Goal: Task Accomplishment & Management: Complete application form

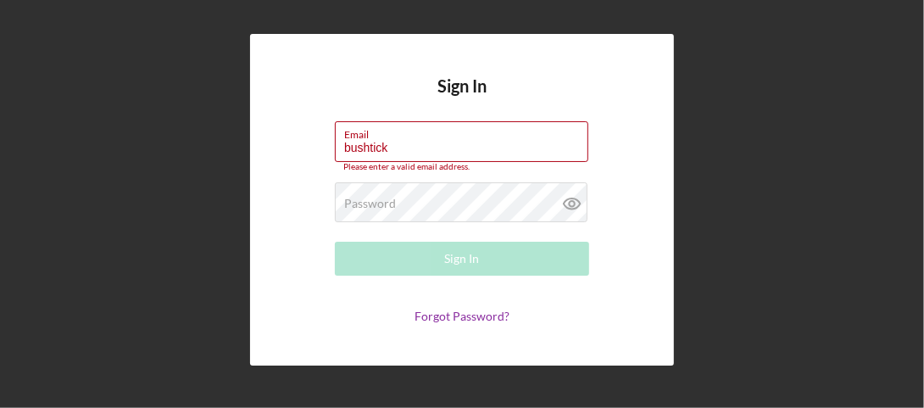
click at [316, 231] on form "Email bushtick Please enter a valid email address. Password Required Sign In Fo…" at bounding box center [462, 222] width 339 height 202
click at [388, 145] on input "bushtick" at bounding box center [462, 141] width 254 height 41
click at [195, 181] on div "Sign In Email bushtick Please enter a valid email address. Password Required Si…" at bounding box center [461, 199] width 907 height 399
click at [393, 151] on input "bushtick" at bounding box center [462, 141] width 254 height 41
click at [181, 180] on div "Sign In Email bushtick Please enter a valid email address. Password Required Si…" at bounding box center [461, 199] width 907 height 399
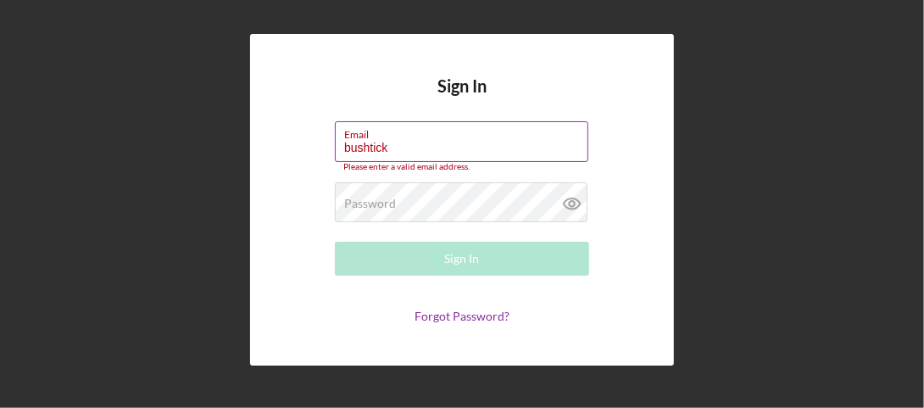
click at [391, 149] on input "bushtick" at bounding box center [462, 141] width 254 height 41
type input "[EMAIL_ADDRESS][DOMAIN_NAME]"
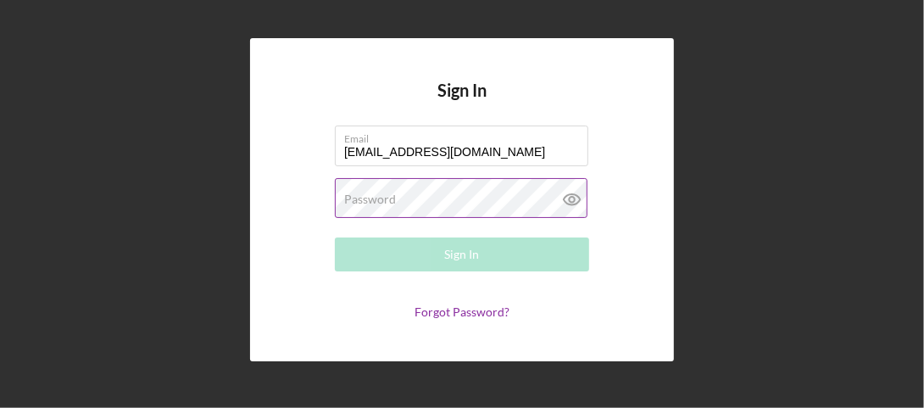
click at [354, 198] on label "Password" at bounding box center [370, 199] width 52 height 14
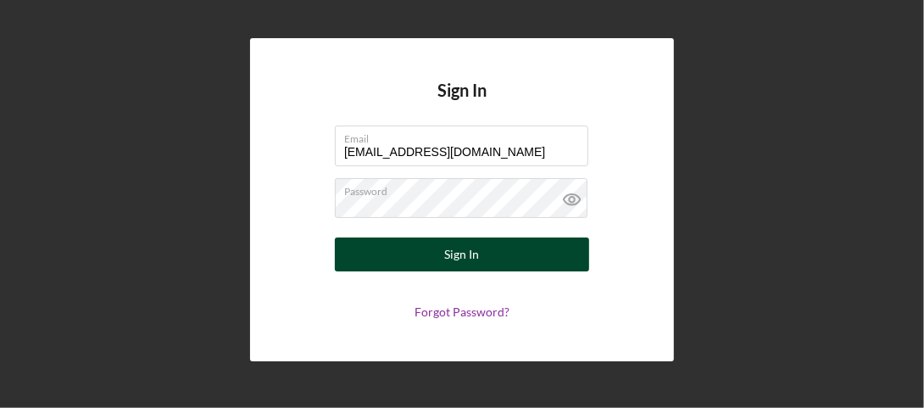
click at [471, 268] on div "Sign In" at bounding box center [462, 254] width 35 height 34
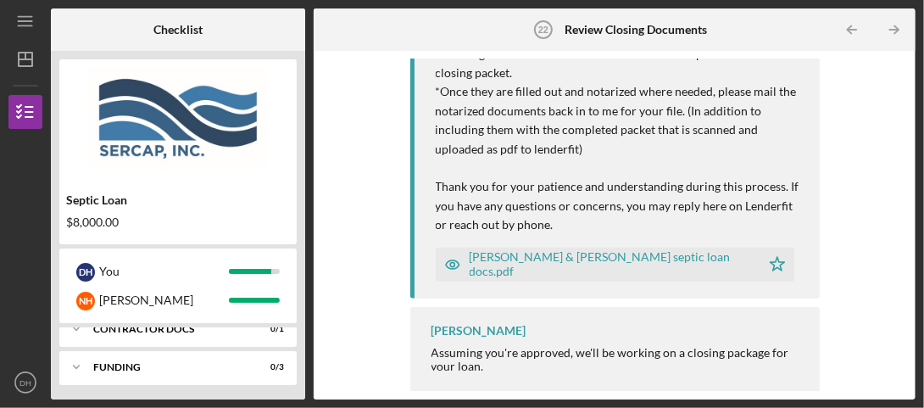
scroll to position [231, 0]
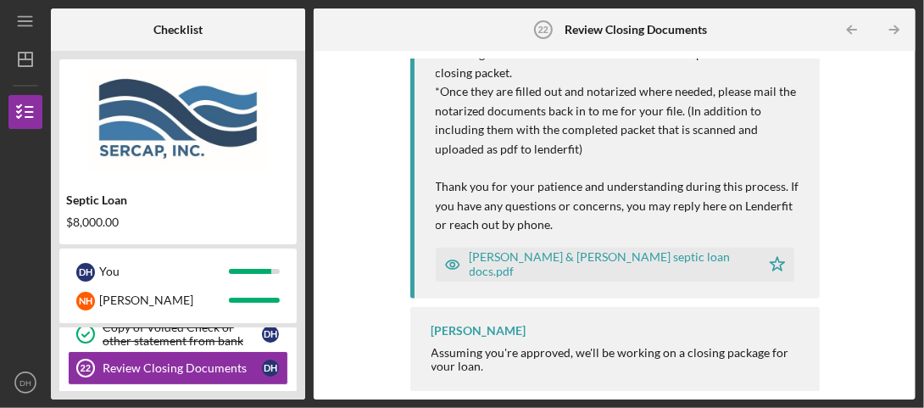
click at [553, 266] on div "[PERSON_NAME] & [PERSON_NAME] septic loan docs.pdf" at bounding box center [611, 263] width 282 height 27
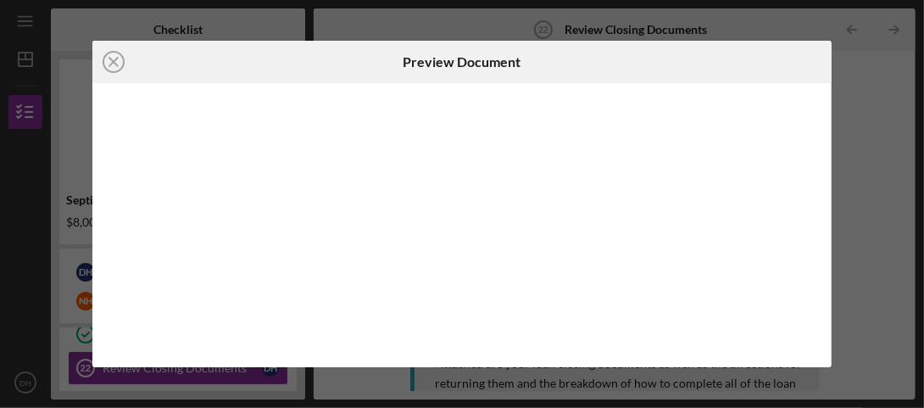
scroll to position [329, 0]
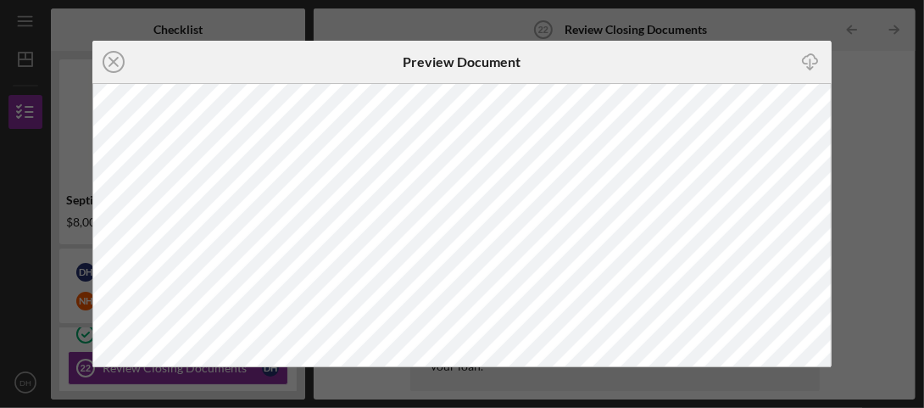
click at [857, 64] on div "Icon/Close Preview Document Icon/Download" at bounding box center [462, 204] width 924 height 408
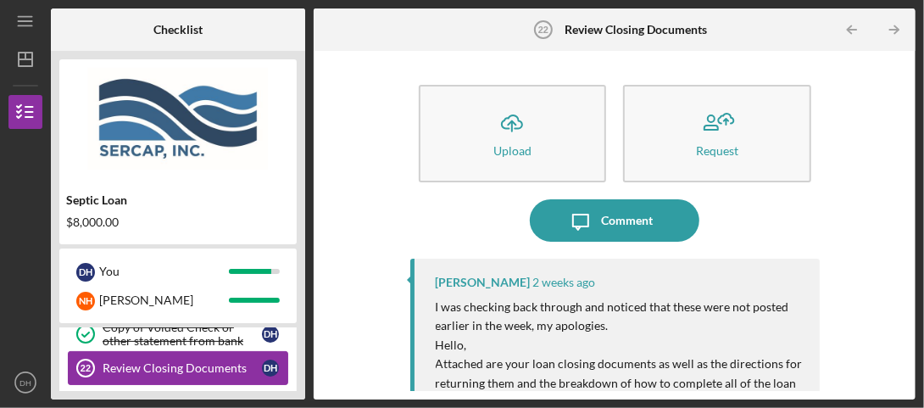
click at [133, 357] on link "Review Closing Documents 22 Review Closing Documents D H" at bounding box center [178, 368] width 220 height 34
click at [137, 365] on div "Review Closing Documents" at bounding box center [182, 368] width 159 height 14
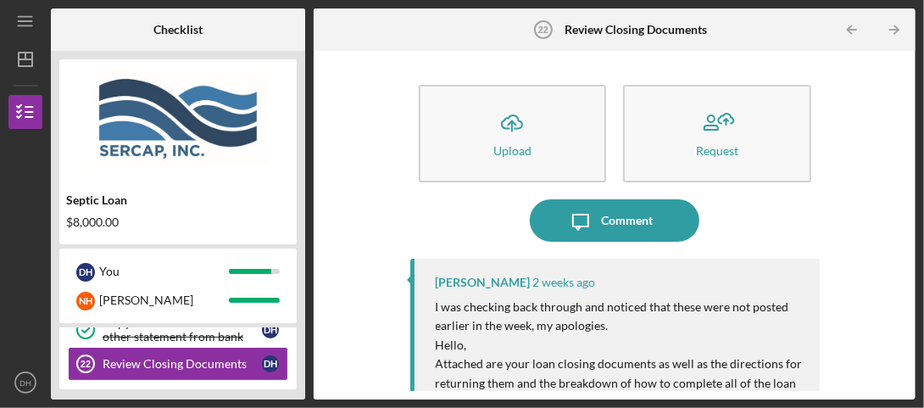
scroll to position [231, 0]
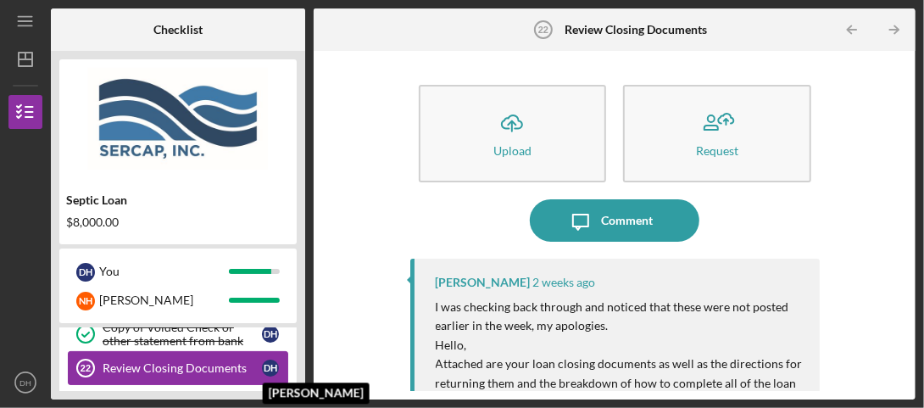
click at [265, 365] on div "D H" at bounding box center [270, 367] width 17 height 17
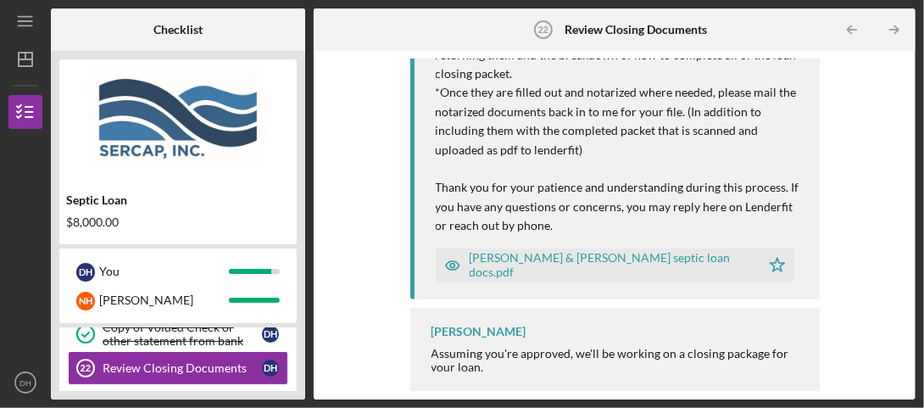
scroll to position [329, 0]
click at [597, 264] on div "[PERSON_NAME] & [PERSON_NAME] septic loan docs.pdf" at bounding box center [611, 263] width 282 height 27
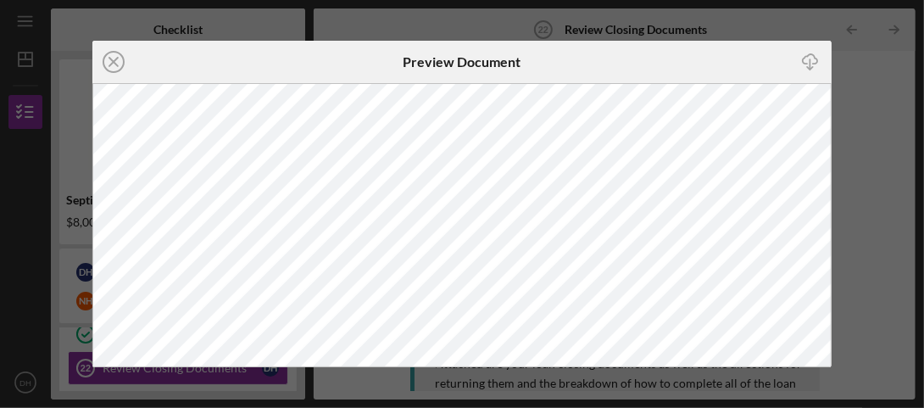
drag, startPoint x: 883, startPoint y: 228, endPoint x: 719, endPoint y: 203, distance: 166.4
click at [883, 228] on div "Icon/Close Preview Document Icon/Download" at bounding box center [462, 204] width 924 height 408
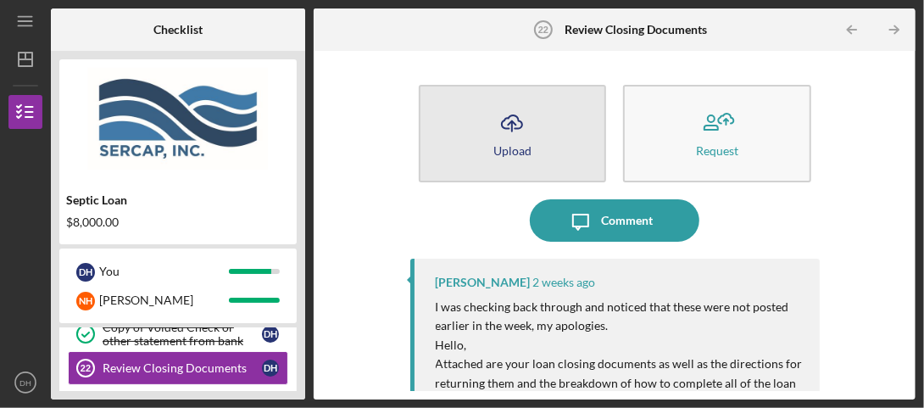
click at [500, 150] on div "Upload" at bounding box center [512, 150] width 38 height 13
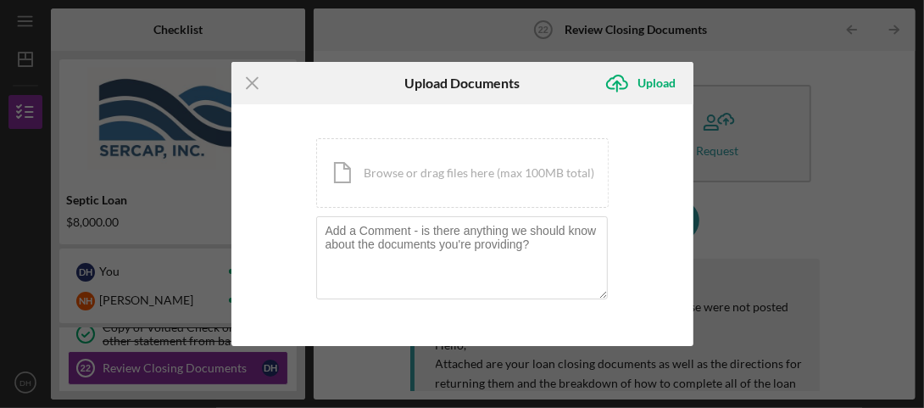
click at [893, 198] on div "Icon/Menu Close Upload Documents Icon/Upload Upload You're uploading documents …" at bounding box center [462, 204] width 924 height 408
click at [645, 84] on div "Upload" at bounding box center [657, 83] width 38 height 34
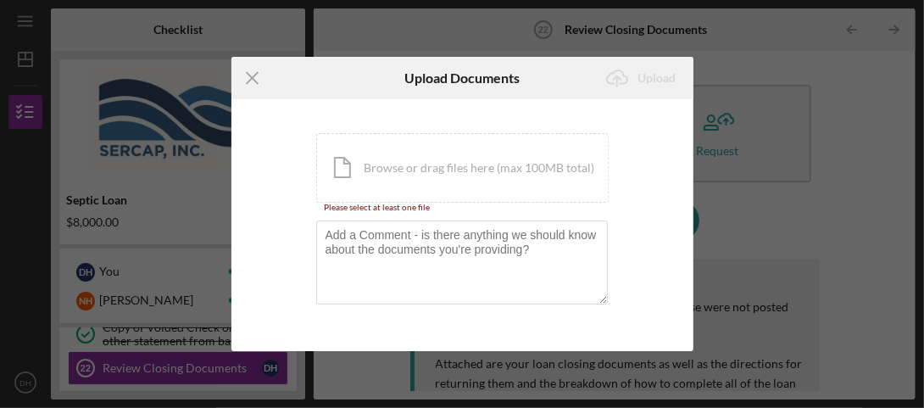
click at [360, 208] on div "Please select at least one file" at bounding box center [462, 208] width 293 height 10
click at [249, 83] on icon "Icon/Menu Close" at bounding box center [252, 78] width 42 height 42
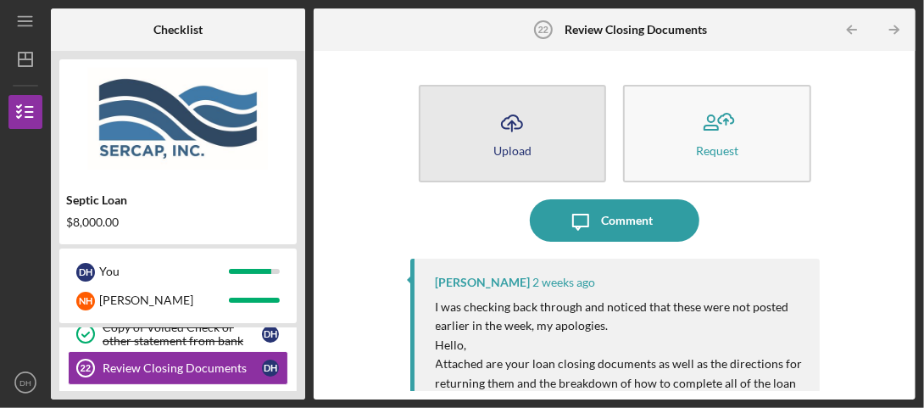
click at [507, 164] on button "Icon/Upload Upload" at bounding box center [513, 134] width 188 height 98
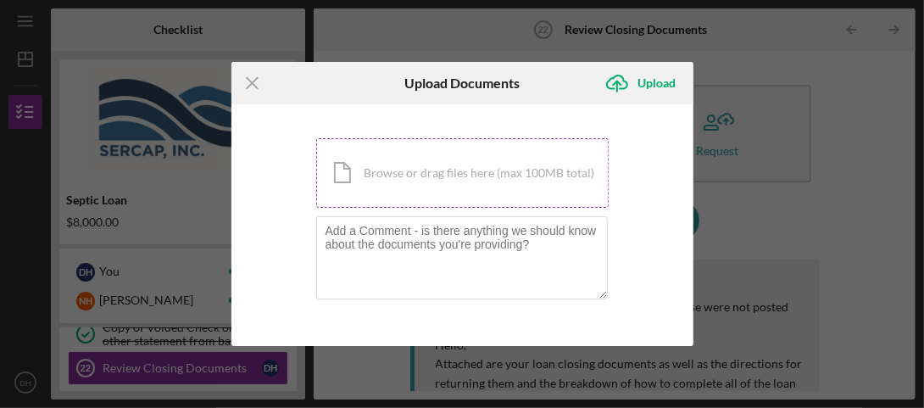
click at [413, 179] on div "Icon/Document Browse or drag files here (max 100MB total) Tap to choose files o…" at bounding box center [462, 173] width 293 height 70
click at [251, 90] on icon "Icon/Menu Close" at bounding box center [252, 83] width 42 height 42
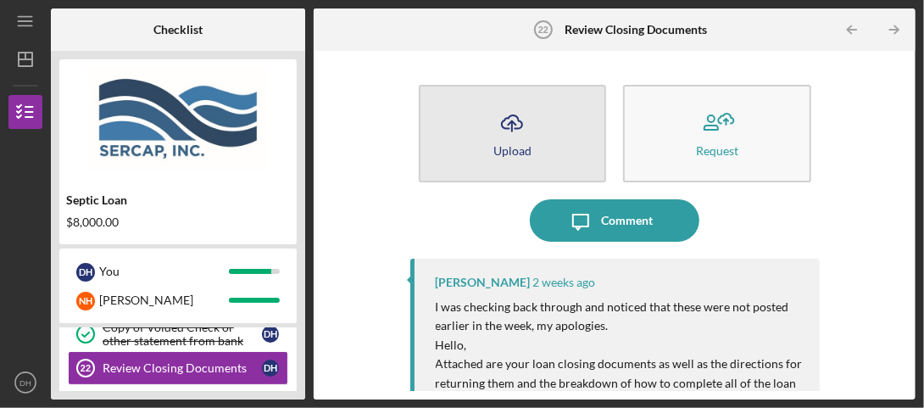
click at [516, 148] on div "Upload" at bounding box center [512, 150] width 38 height 13
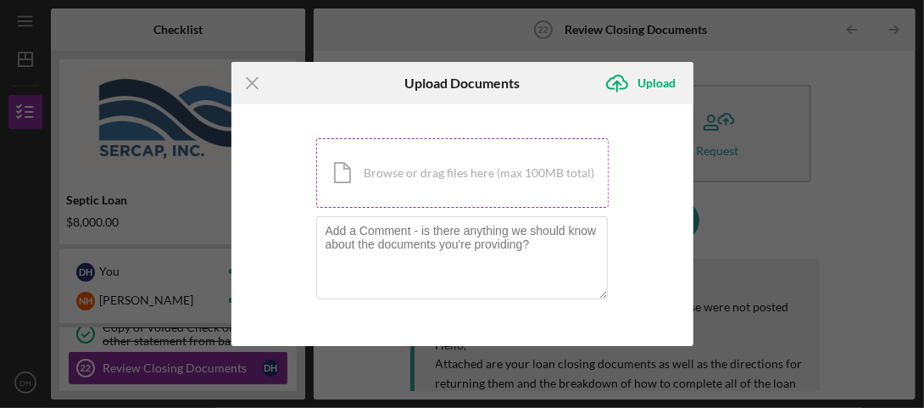
click at [406, 180] on div "Icon/Document Browse or drag files here (max 100MB total) Tap to choose files o…" at bounding box center [462, 173] width 293 height 70
click at [499, 181] on div "Icon/Document Browse or drag files here (max 100MB total) Tap to choose files o…" at bounding box center [462, 173] width 293 height 70
click at [255, 81] on icon "Icon/Menu Close" at bounding box center [252, 83] width 42 height 42
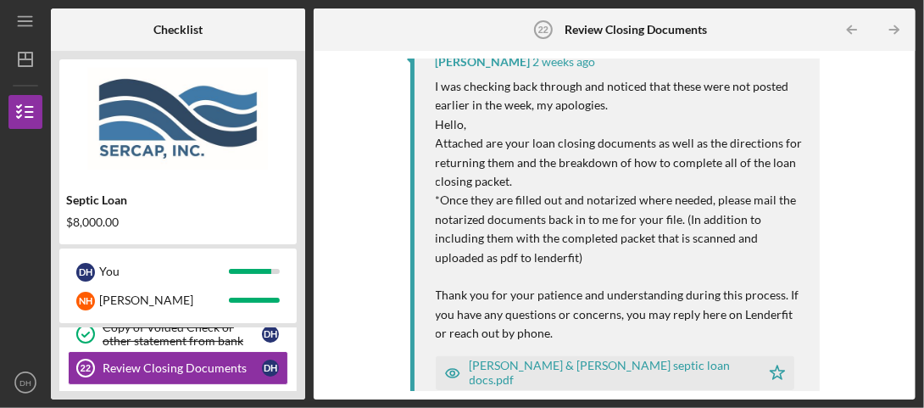
scroll to position [170, 0]
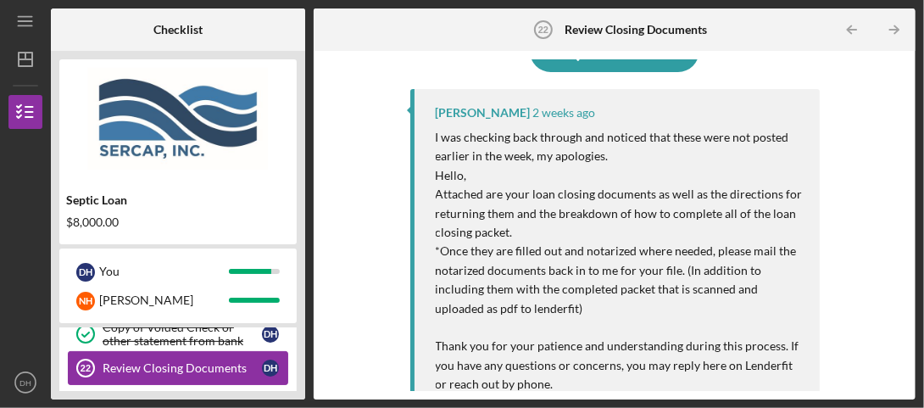
click at [177, 362] on div "Review Closing Documents" at bounding box center [182, 368] width 159 height 14
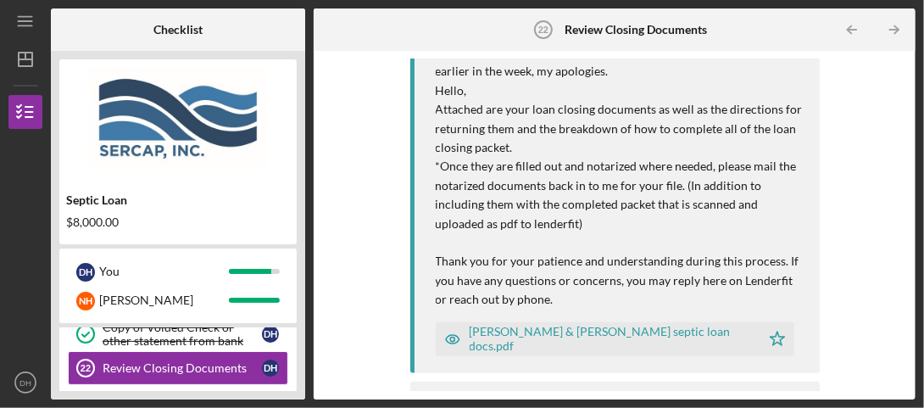
scroll to position [329, 0]
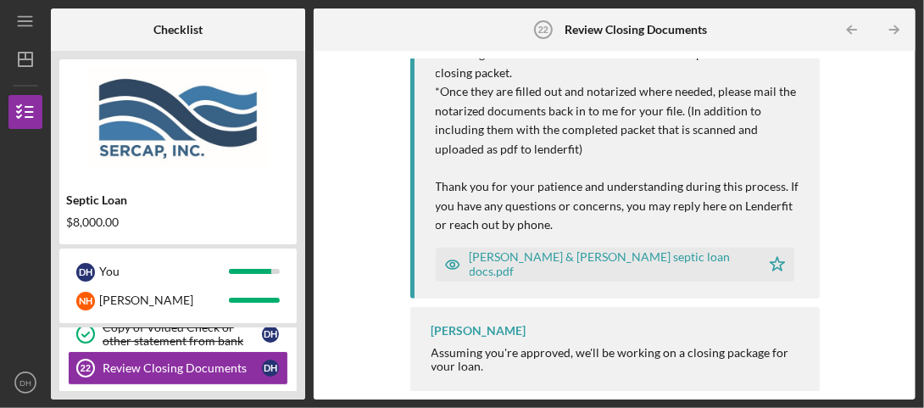
click at [566, 262] on div "[PERSON_NAME] & [PERSON_NAME] septic loan docs.pdf" at bounding box center [611, 263] width 282 height 27
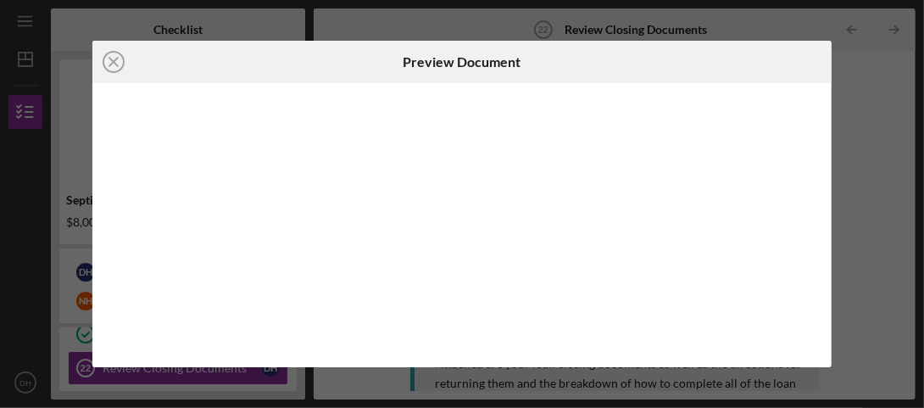
scroll to position [329, 0]
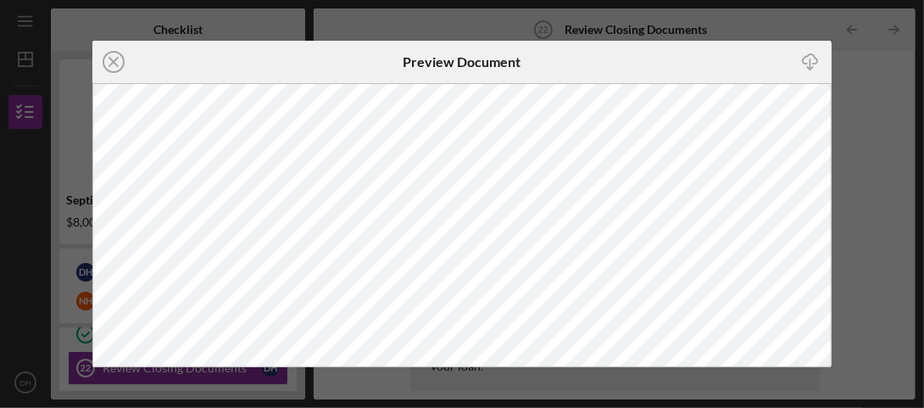
click at [849, 127] on div "Icon/Close Preview Document Icon/Download" at bounding box center [462, 204] width 924 height 408
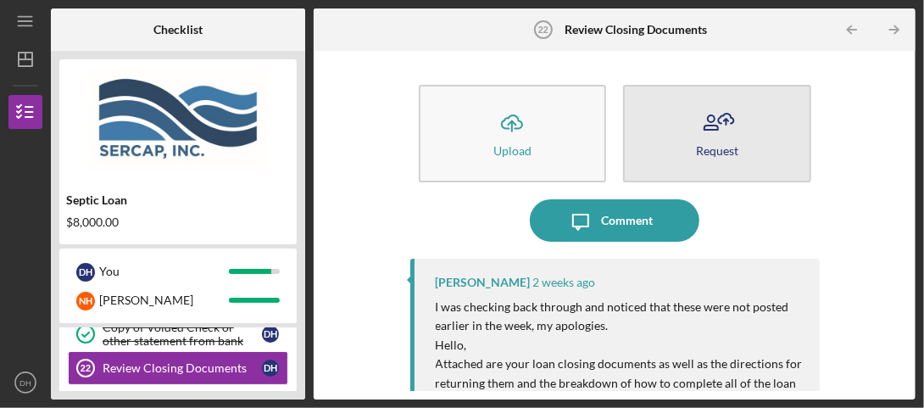
click at [708, 156] on button "Request" at bounding box center [717, 134] width 188 height 98
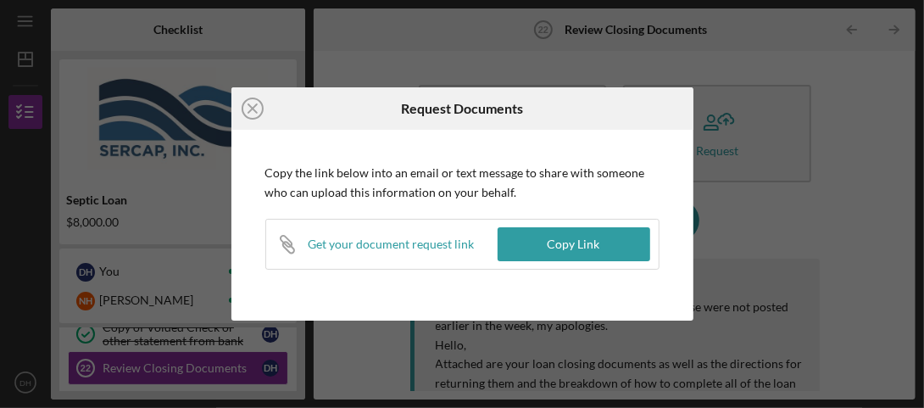
click at [836, 196] on div "Icon/Close Request Documents Copy the link below into an email or text message …" at bounding box center [462, 204] width 924 height 408
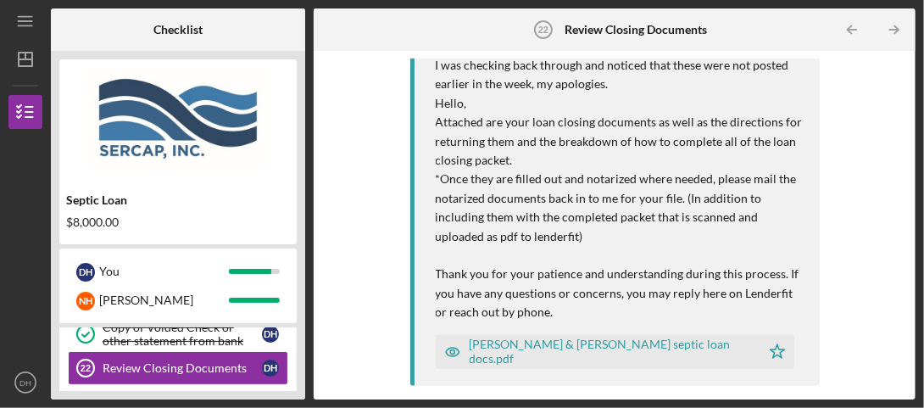
scroll to position [254, 0]
